Goal: Task Accomplishment & Management: Manage account settings

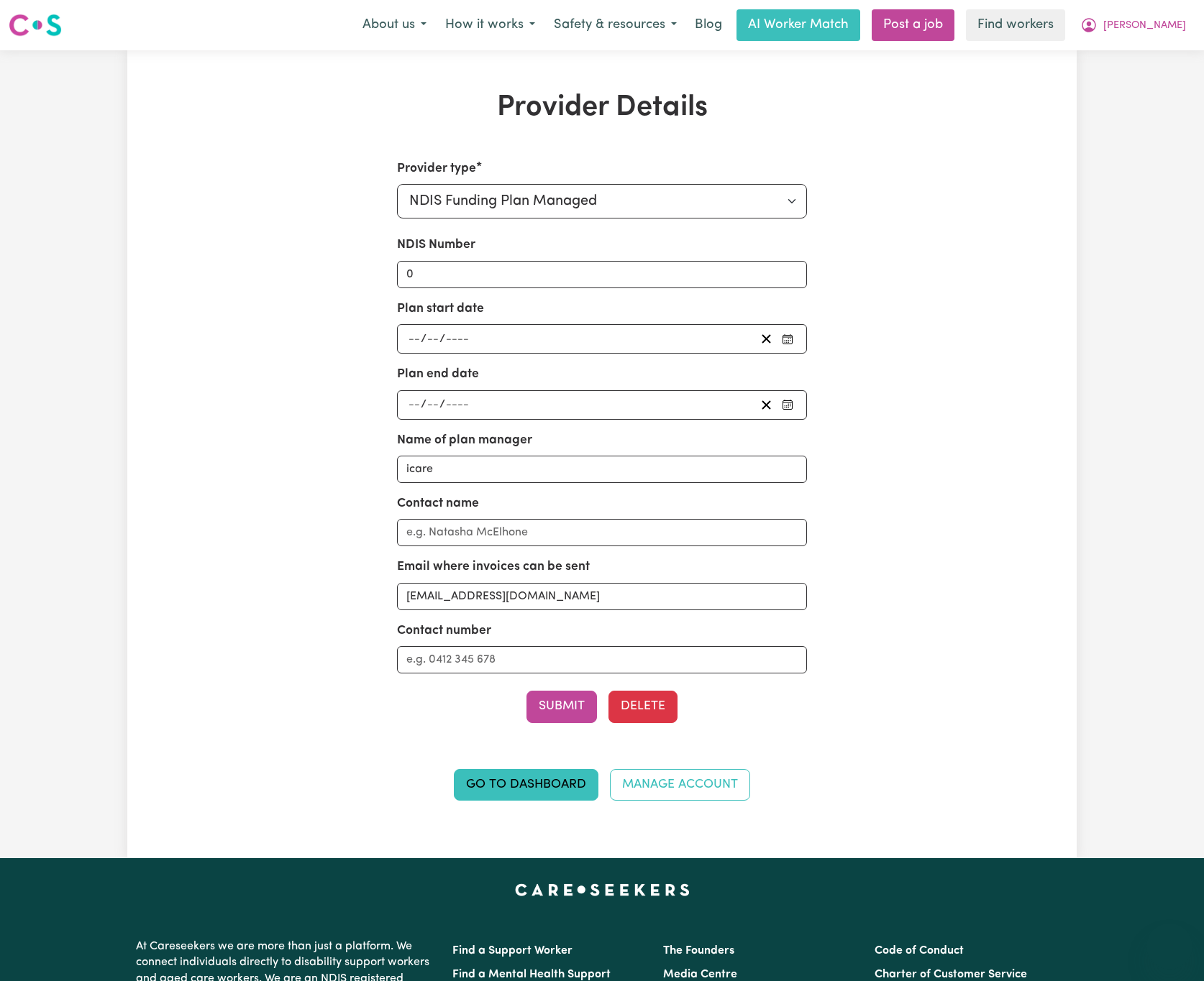
select select "NDIS_FUNDING_PLAN_MANAGED"
click at [1123, 16] on button "[PERSON_NAME]" at bounding box center [1133, 25] width 124 height 30
click at [1112, 89] on link "Logout" at bounding box center [1138, 83] width 113 height 27
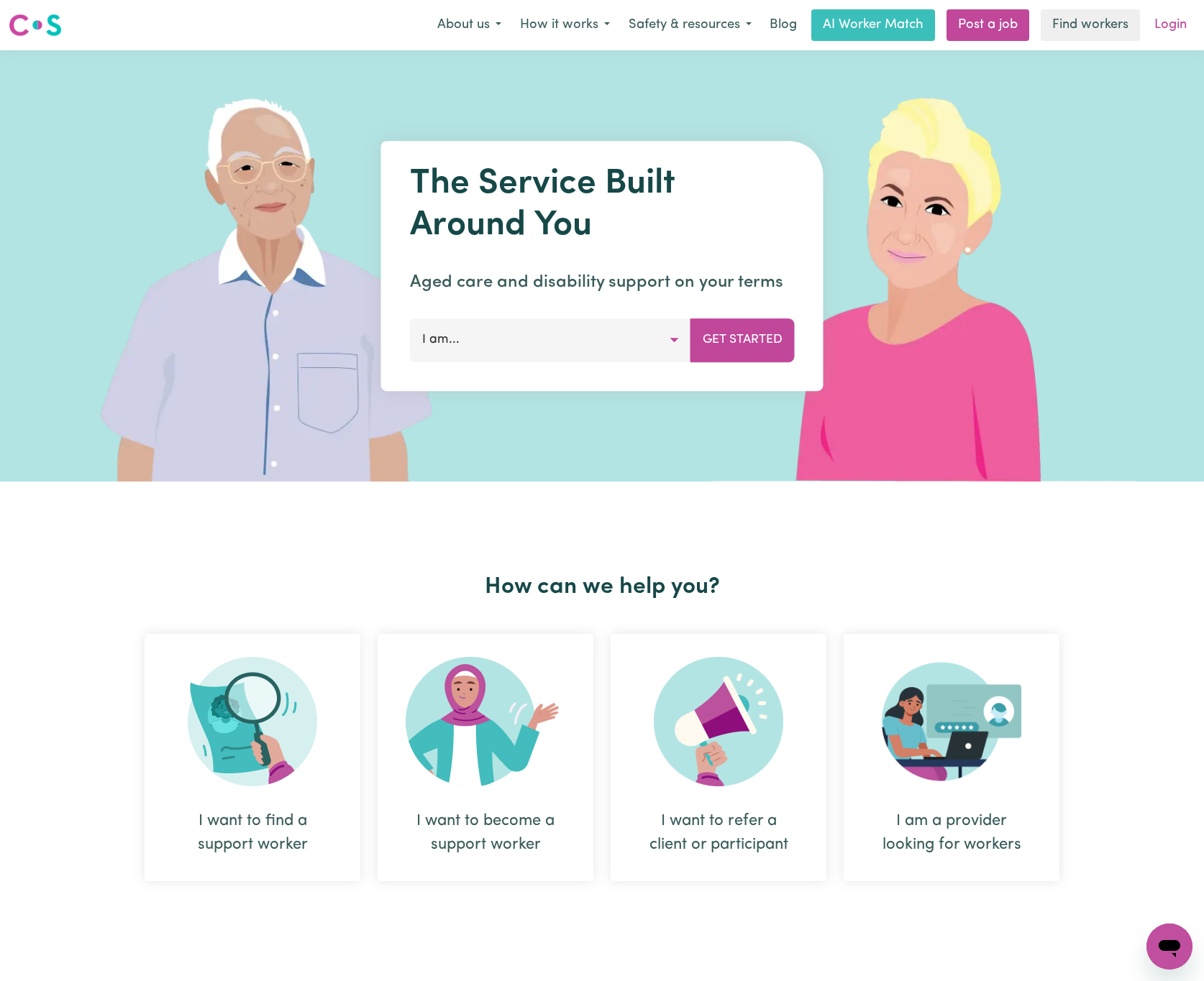
click at [1152, 22] on link "Login" at bounding box center [1170, 25] width 50 height 31
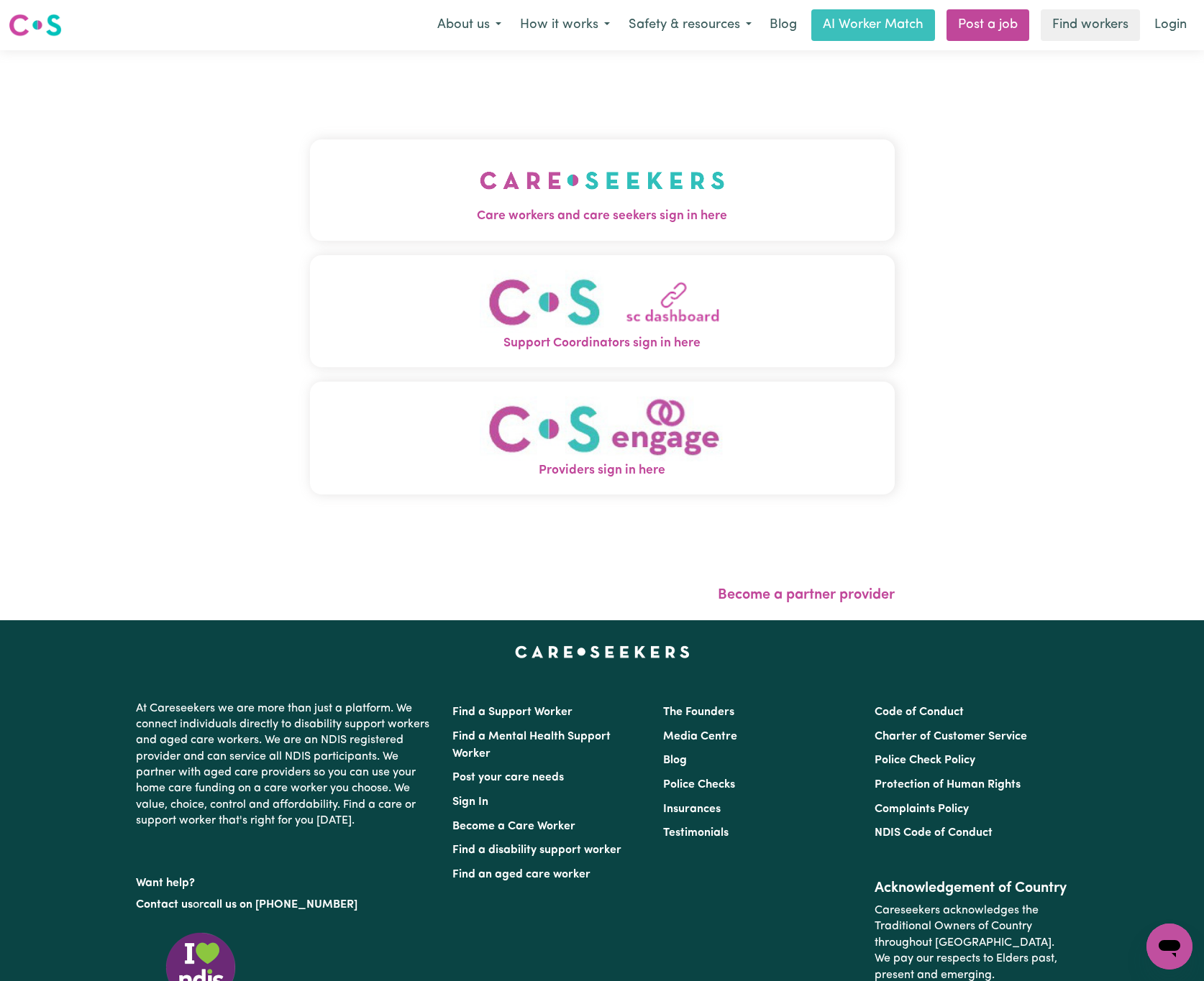
drag, startPoint x: 268, startPoint y: 225, endPoint x: 289, endPoint y: 225, distance: 21.0
click at [310, 225] on span "Care workers and care seekers sign in here" at bounding box center [602, 216] width 585 height 19
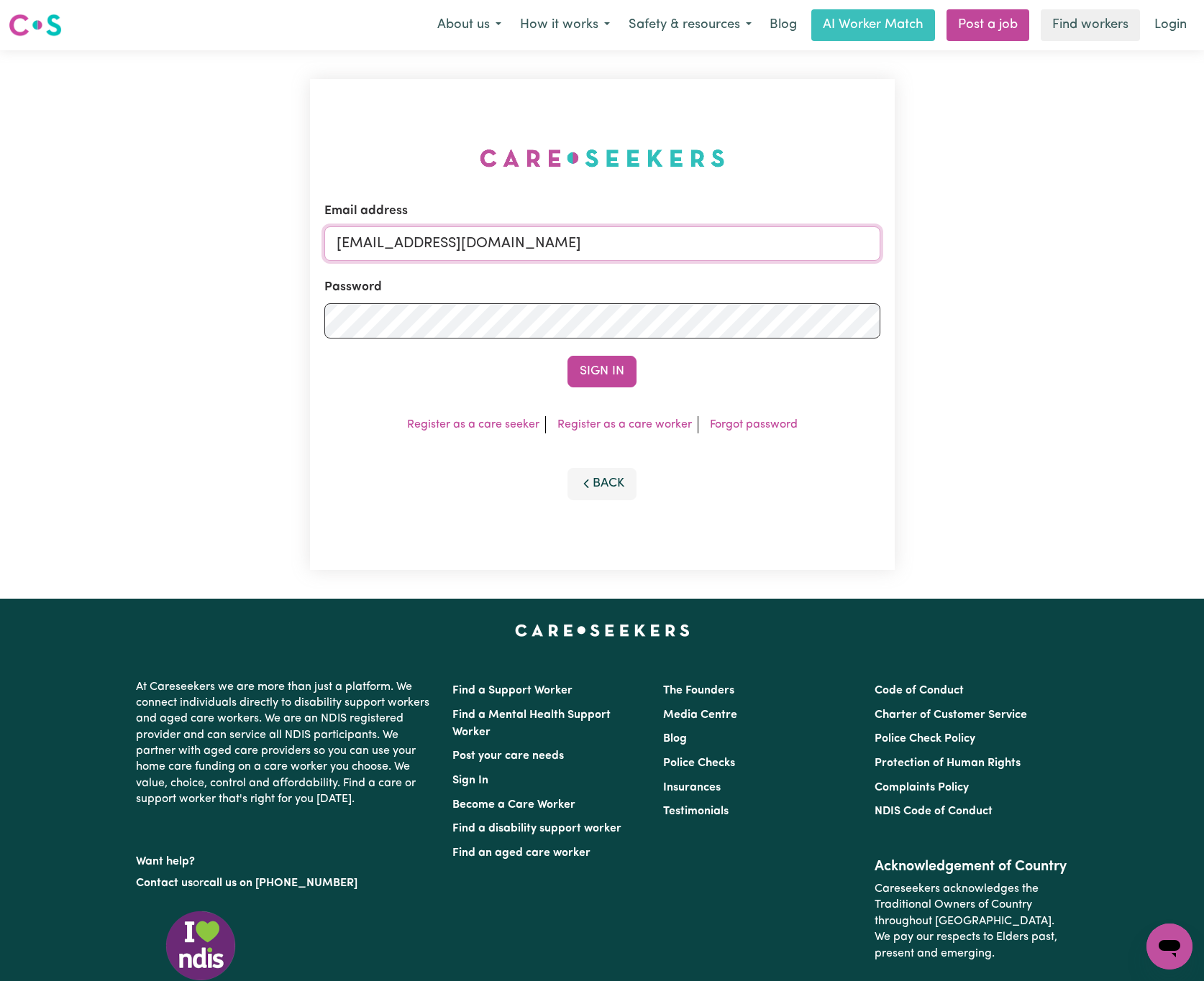
drag, startPoint x: 406, startPoint y: 238, endPoint x: 1091, endPoint y: 242, distance: 685.0
click at [1091, 242] on div "Email address [EMAIL_ADDRESS][DOMAIN_NAME] Password Sign In Register as a care …" at bounding box center [602, 325] width 1204 height 549
paste input "[EMAIL_ADDRESS][DOMAIN_NAME]"
type input "superuser~[EMAIL_ADDRESS][DOMAIN_NAME]"
click at [568, 356] on button "Sign In" at bounding box center [602, 371] width 69 height 31
